Goal: Transaction & Acquisition: Book appointment/travel/reservation

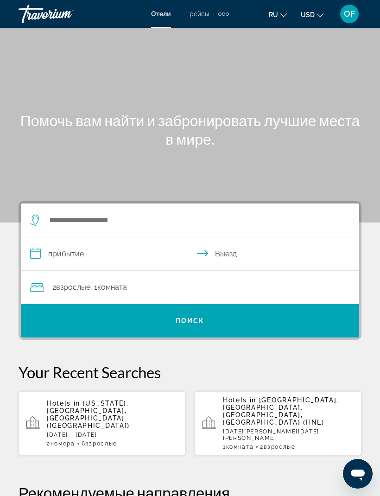
click at [217, 195] on div "Main content" at bounding box center [190, 111] width 380 height 223
click at [275, 177] on div "Main content" at bounding box center [190, 111] width 380 height 223
click at [337, 176] on div "Main content" at bounding box center [190, 111] width 380 height 223
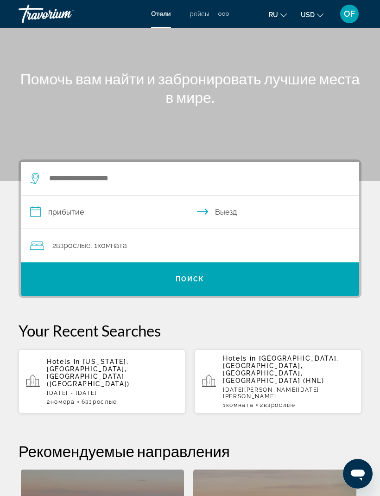
scroll to position [41, 0]
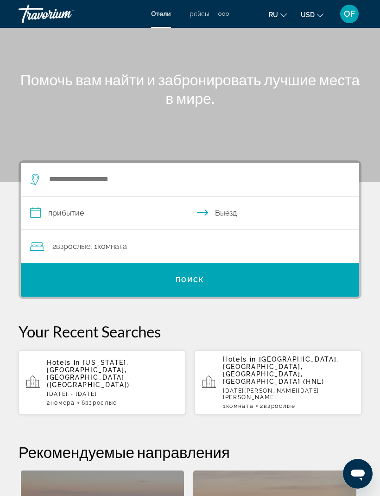
click at [64, 153] on div "Main content" at bounding box center [190, 70] width 380 height 223
click at [330, 161] on div "**********" at bounding box center [190, 229] width 343 height 139
click at [328, 296] on span "Search" at bounding box center [190, 279] width 338 height 33
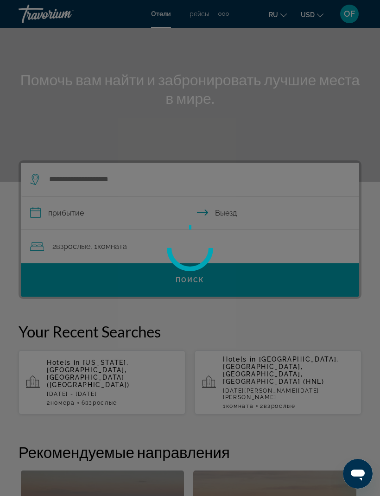
click at [324, 301] on div at bounding box center [190, 248] width 380 height 496
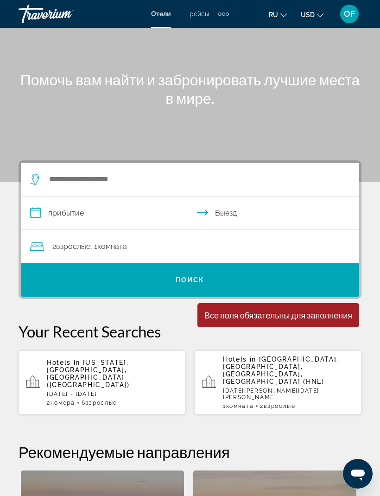
click at [277, 15] on span "ru" at bounding box center [273, 14] width 9 height 7
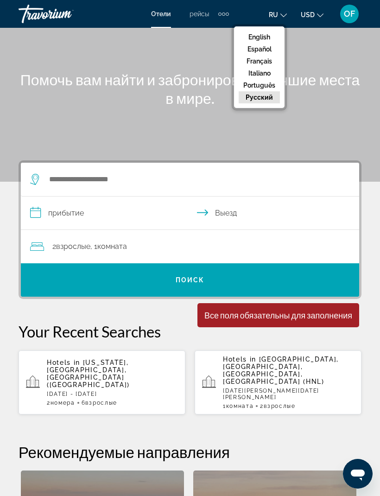
click at [273, 34] on button "English" at bounding box center [259, 37] width 41 height 12
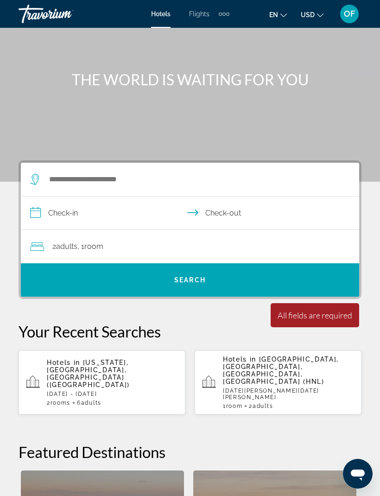
click at [359, 164] on app-destination-search "Search widget" at bounding box center [190, 180] width 338 height 34
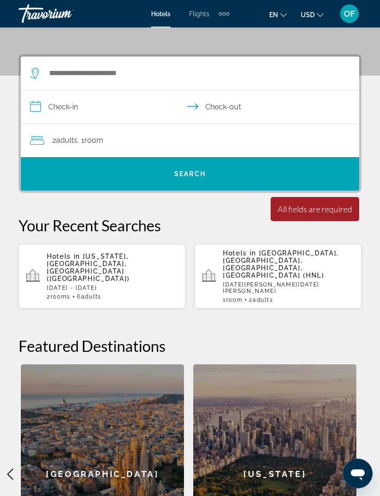
scroll to position [114, 0]
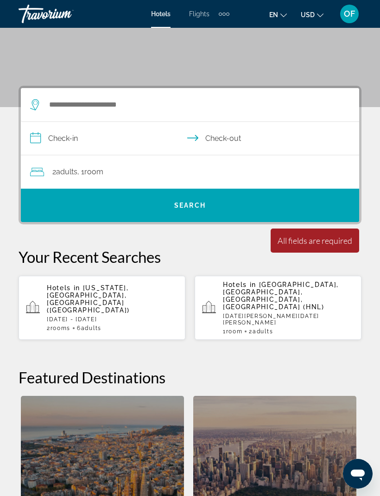
scroll to position [113, 0]
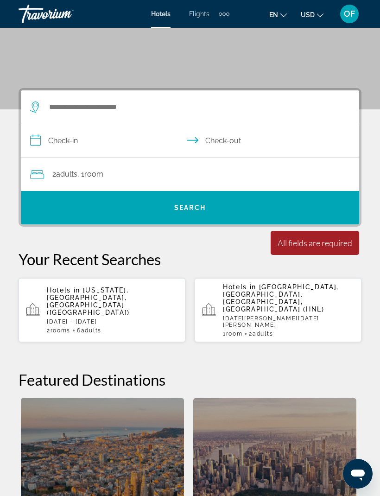
click at [200, 7] on div "Hotels Flights Cars Cruises Activities Hotels Flights Cars Cruises Activities" at bounding box center [190, 13] width 78 height 15
click at [201, 18] on span "Flights" at bounding box center [199, 13] width 20 height 7
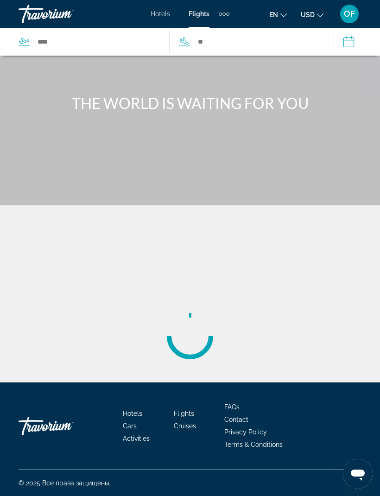
scroll to position [31, 0]
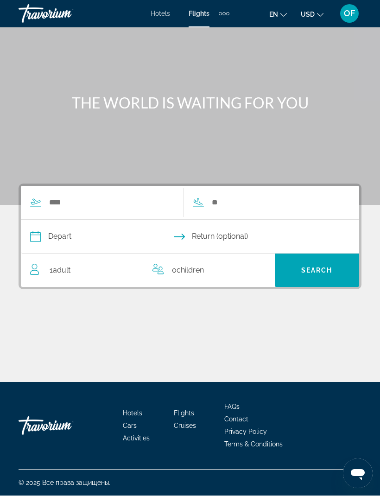
click at [159, 14] on span "Hotels" at bounding box center [160, 13] width 19 height 7
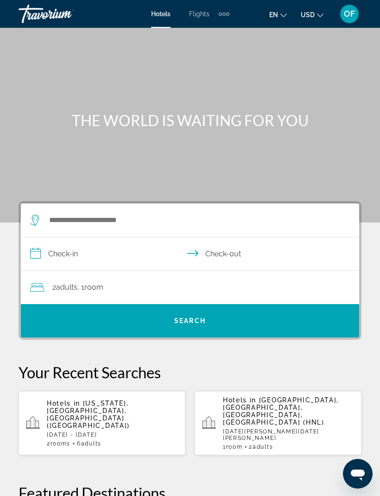
click at [229, 11] on div "Extra navigation items" at bounding box center [224, 14] width 11 height 14
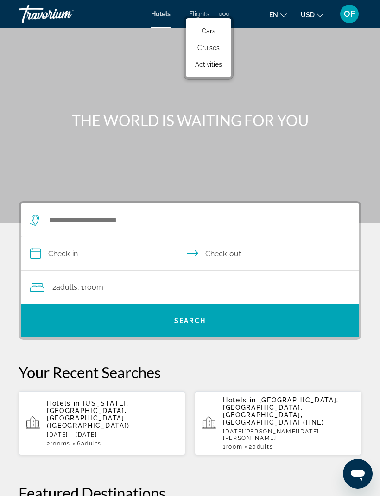
click at [218, 34] on link "Cars" at bounding box center [209, 31] width 36 height 17
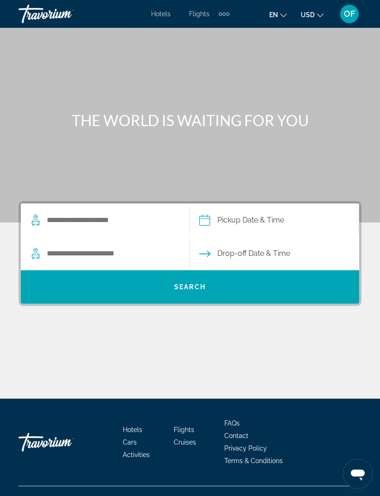
click at [227, 7] on div "Extra navigation items" at bounding box center [224, 14] width 11 height 14
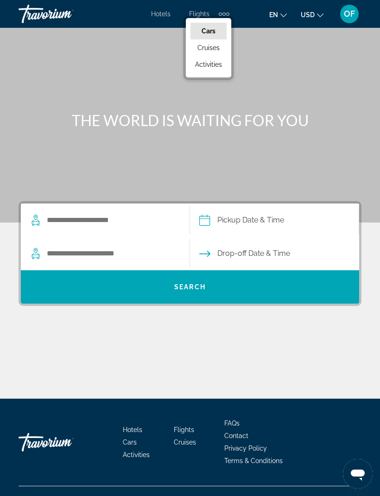
click at [219, 51] on span "Cruises" at bounding box center [208, 47] width 22 height 7
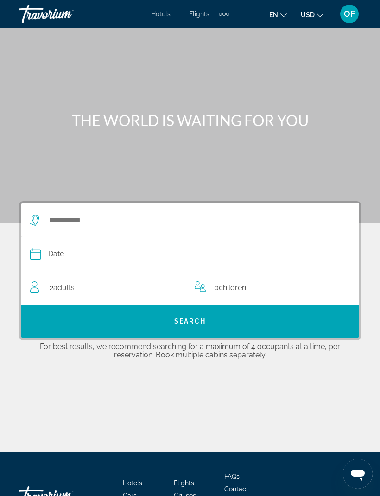
click at [229, 15] on div "Extra navigation items" at bounding box center [224, 14] width 11 height 14
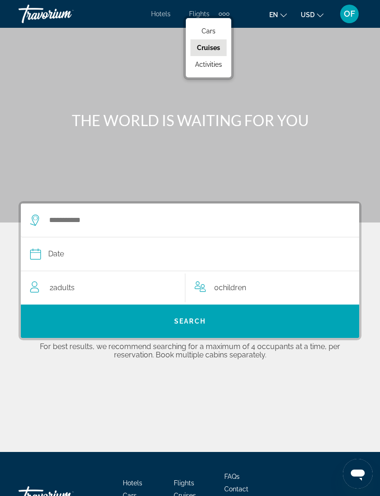
click at [216, 69] on link "Activities" at bounding box center [209, 64] width 36 height 17
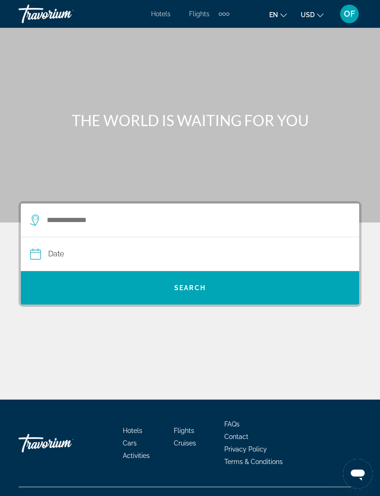
click at [163, 17] on span "Hotels" at bounding box center [160, 13] width 19 height 7
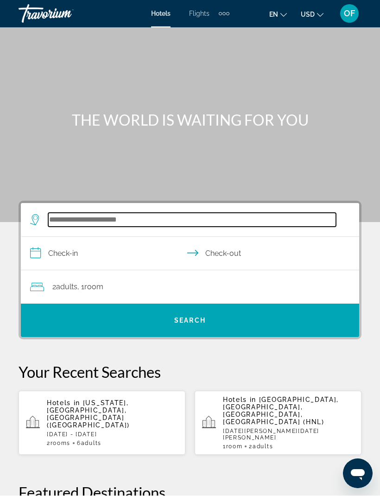
click at [74, 226] on input "Search hotel destination" at bounding box center [192, 220] width 288 height 14
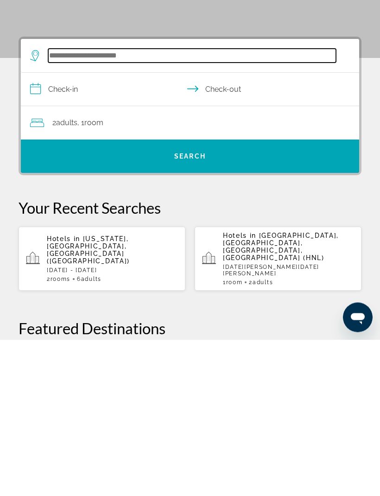
scroll to position [14, 0]
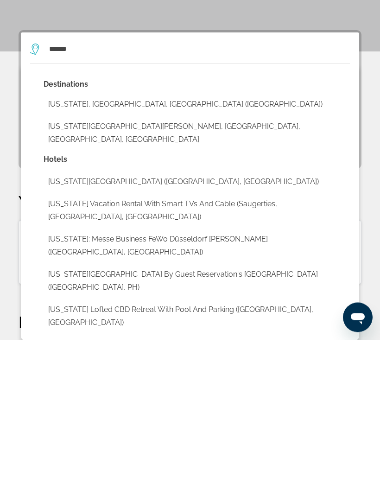
click at [152, 252] on button "[US_STATE], [GEOGRAPHIC_DATA], [GEOGRAPHIC_DATA] ([GEOGRAPHIC_DATA])" at bounding box center [197, 261] width 306 height 18
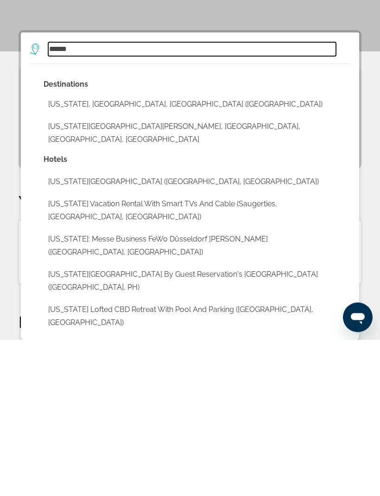
type input "**********"
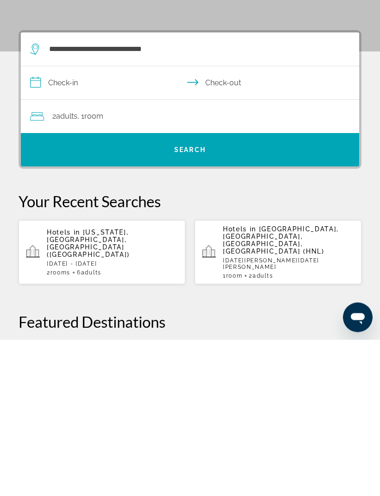
click at [69, 223] on input "**********" at bounding box center [192, 241] width 342 height 36
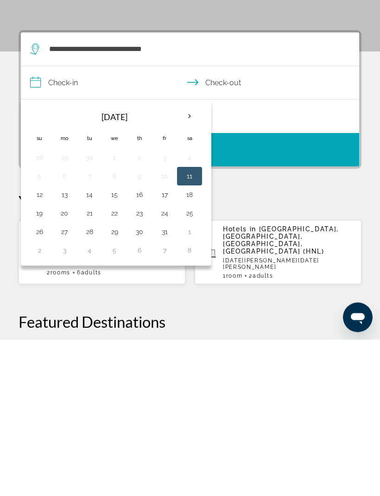
scroll to position [171, 0]
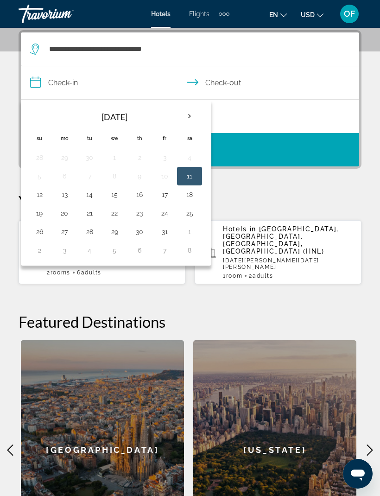
click at [191, 112] on th "Next month" at bounding box center [189, 116] width 25 height 20
click at [64, 176] on button "3" at bounding box center [64, 176] width 15 height 13
click at [60, 194] on button "10" at bounding box center [64, 194] width 15 height 13
type input "**********"
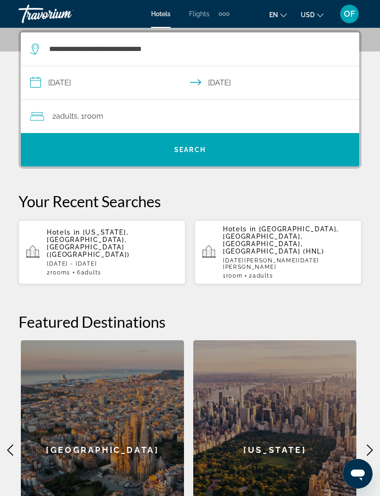
click at [198, 152] on span "Search" at bounding box center [190, 149] width 32 height 7
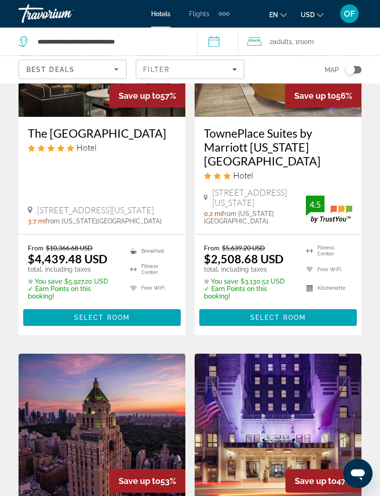
scroll to position [149, 0]
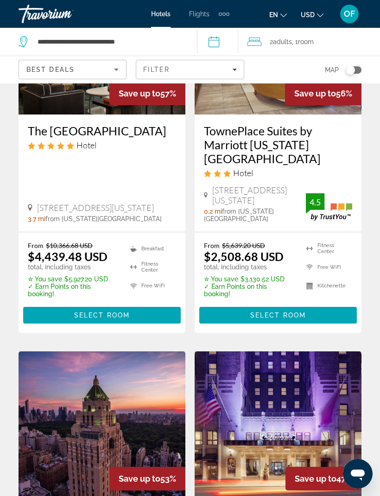
click at [167, 68] on span "Filter" at bounding box center [156, 69] width 26 height 7
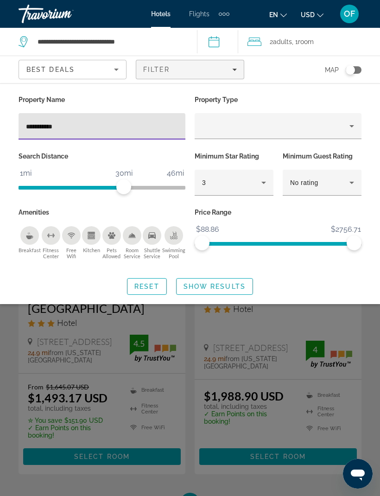
type input "**********"
click at [272, 23] on div "Hotels Flights Cars Cruises Activities Hotels Flights Cars Cruises Activities e…" at bounding box center [190, 14] width 380 height 24
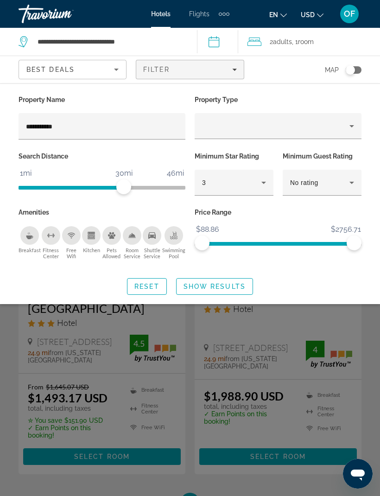
click at [282, 18] on button "en English Español Français Italiano Português русский" at bounding box center [278, 14] width 18 height 13
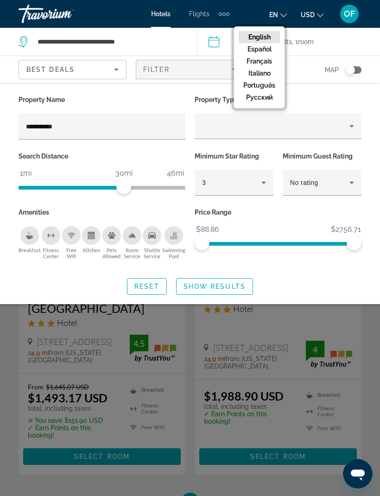
click at [275, 99] on button "русский" at bounding box center [259, 97] width 41 height 12
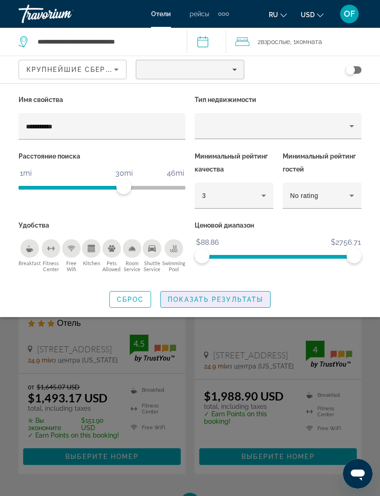
click at [243, 301] on span "Показать результаты" at bounding box center [215, 299] width 95 height 7
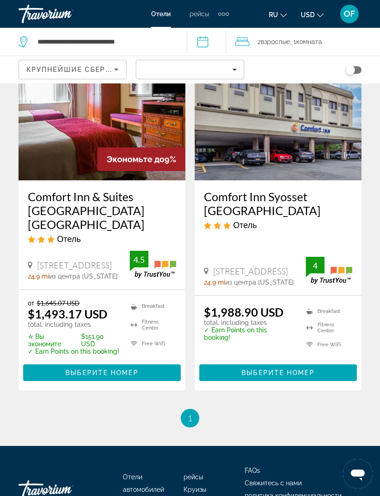
scroll to position [64, 0]
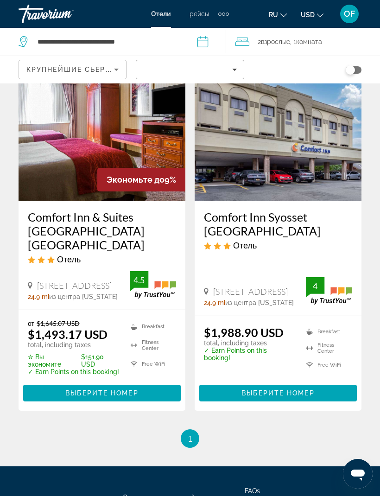
click at [191, 433] on span "1" at bounding box center [190, 438] width 5 height 10
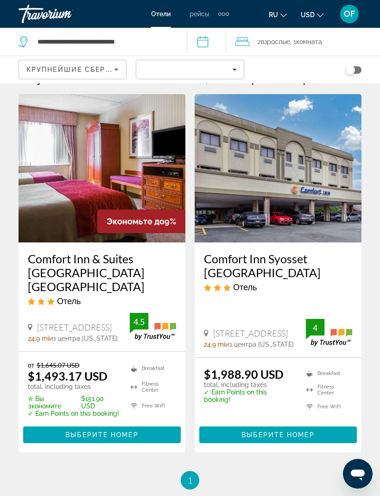
scroll to position [0, 0]
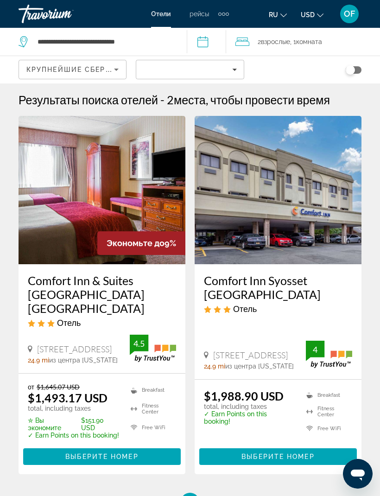
click at [242, 184] on img "Main content" at bounding box center [278, 190] width 167 height 148
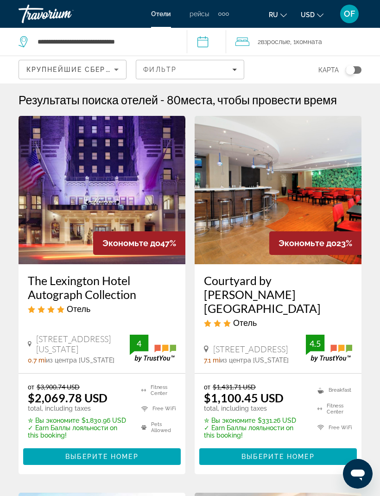
click at [278, 13] on span "ru" at bounding box center [273, 14] width 9 height 7
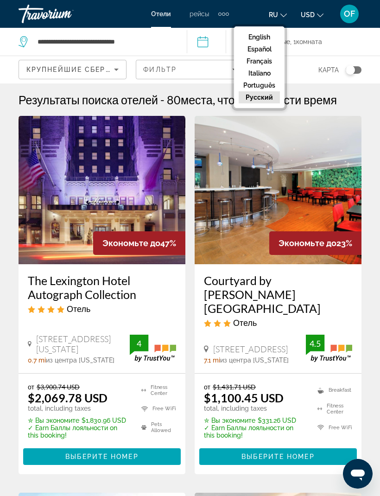
click at [272, 41] on button "English" at bounding box center [259, 37] width 41 height 12
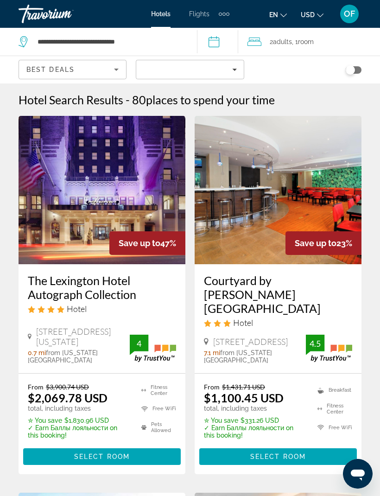
click at [81, 67] on div "Best Deals" at bounding box center [70, 69] width 88 height 11
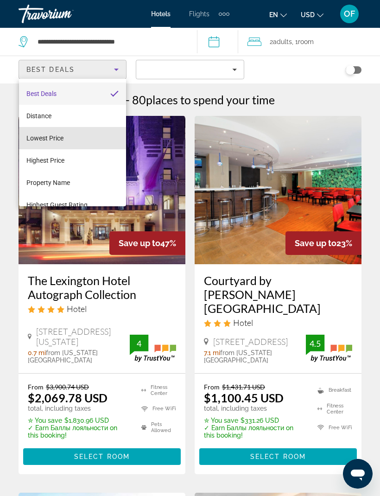
click at [52, 141] on span "Lowest Price" at bounding box center [44, 137] width 37 height 7
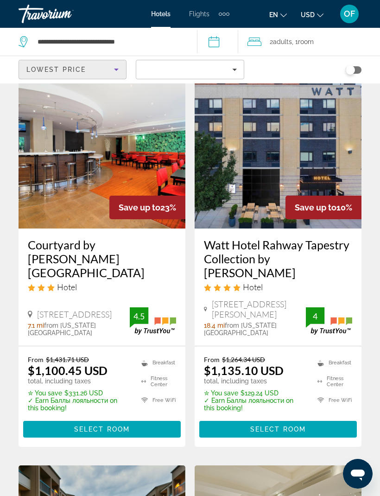
scroll to position [404, 0]
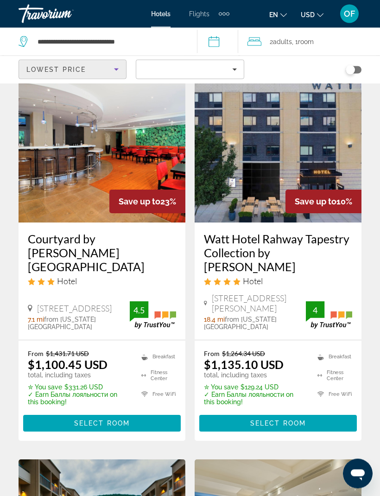
click at [91, 66] on div "Lowest Price" at bounding box center [70, 69] width 88 height 11
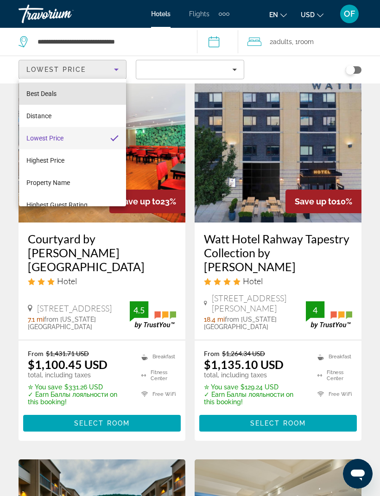
click at [65, 88] on mat-option "Best Deals" at bounding box center [72, 94] width 107 height 22
